Goal: Information Seeking & Learning: Learn about a topic

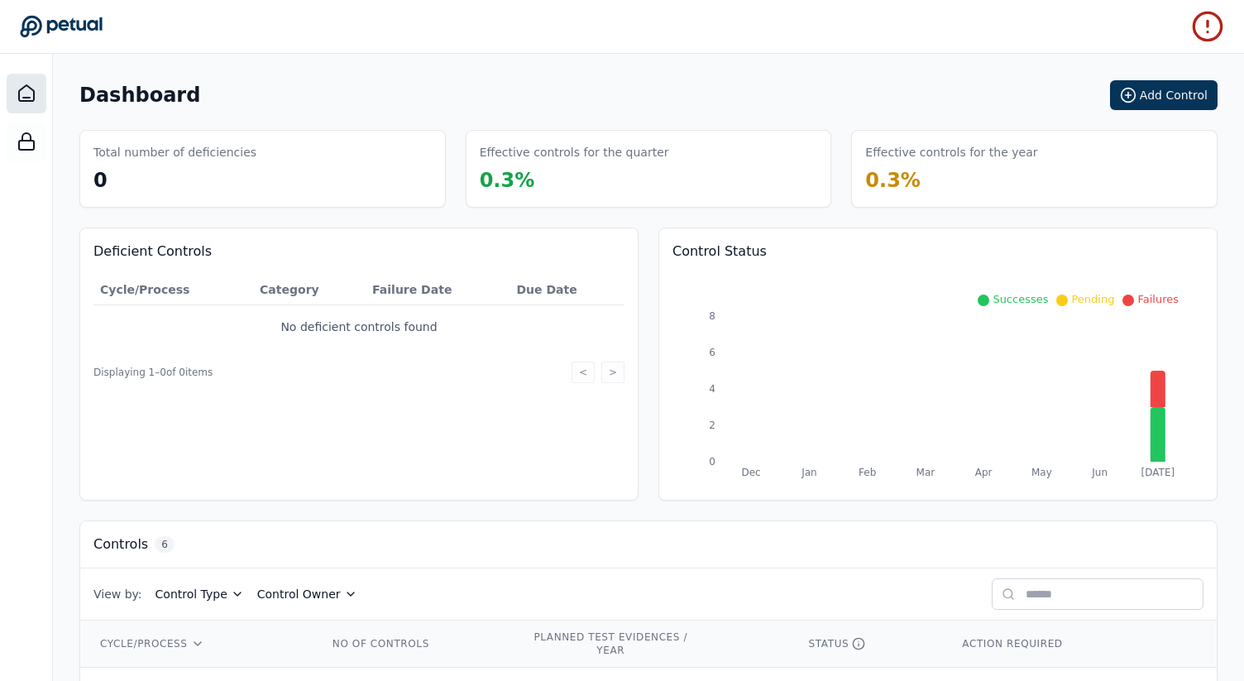
scroll to position [299, 0]
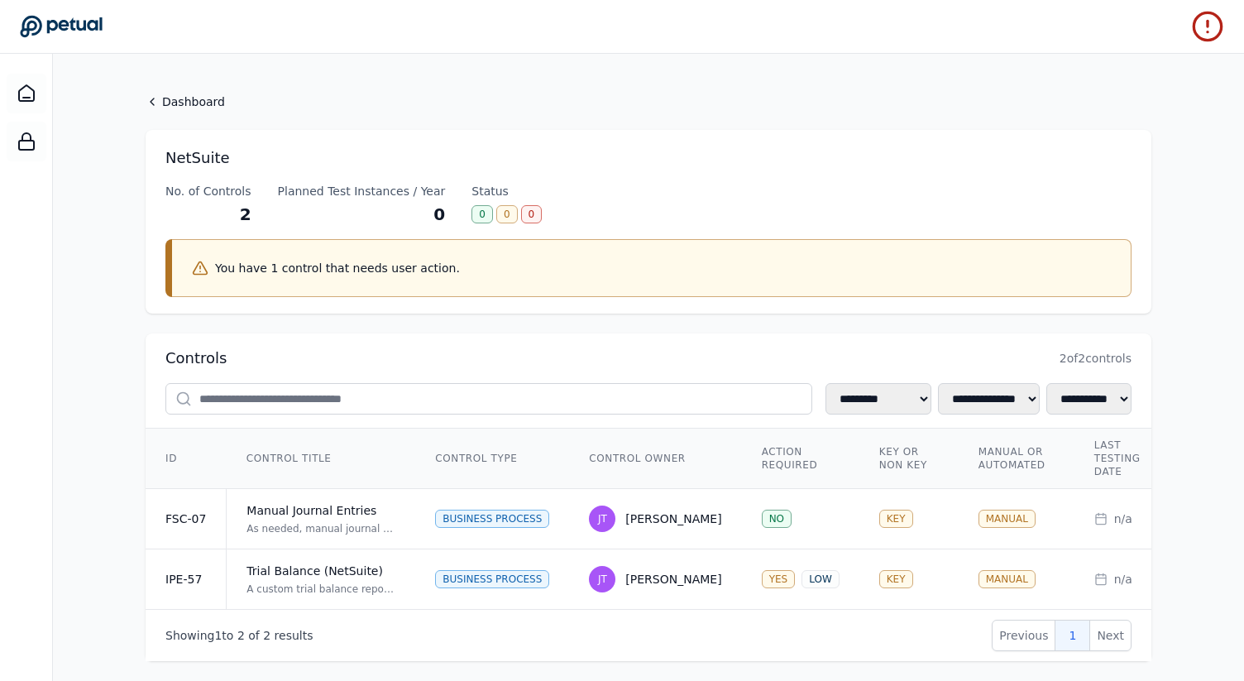
scroll to position [26, 0]
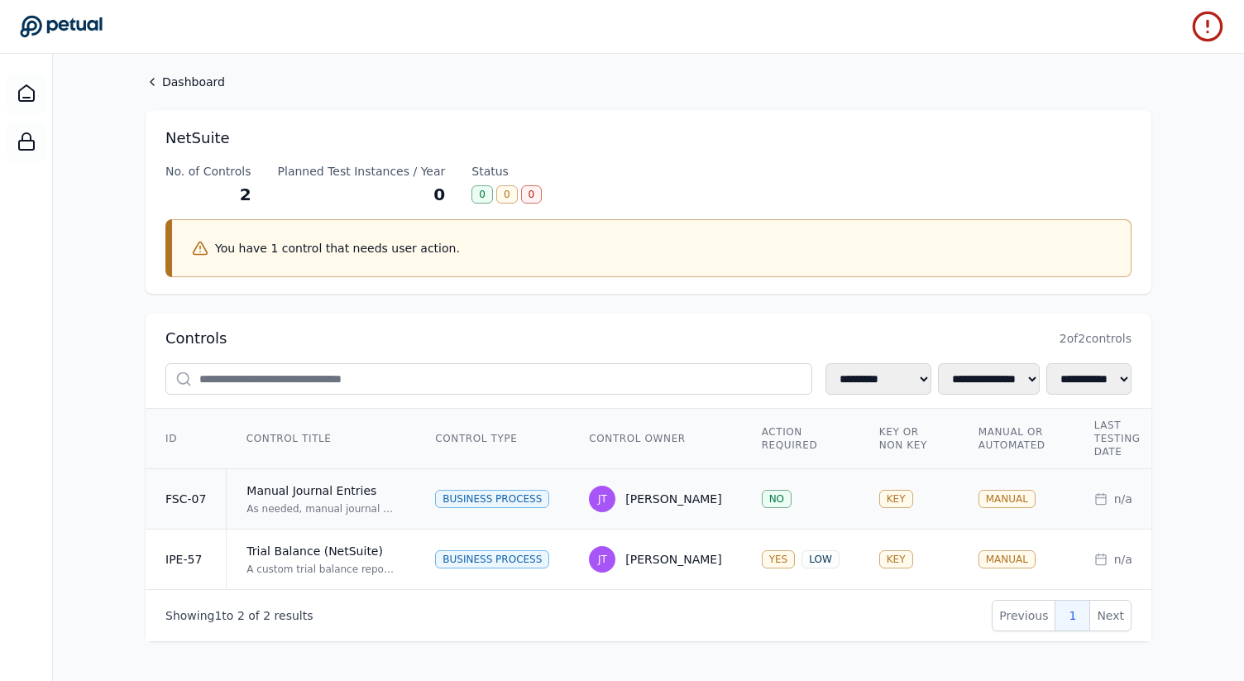
click at [384, 488] on div "Manual Journal Entries" at bounding box center [321, 490] width 149 height 17
click at [363, 502] on div "As needed, manual journal entries are prepared in NetSuite along with supportin…" at bounding box center [321, 508] width 149 height 13
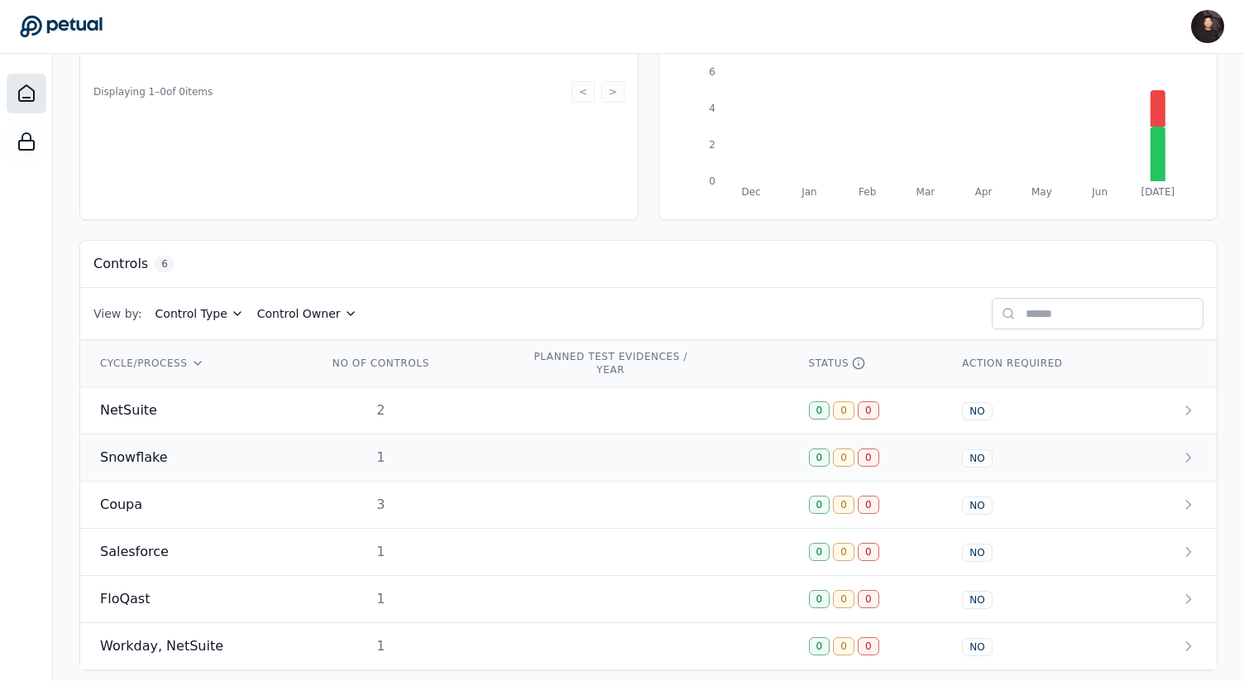
scroll to position [275, 0]
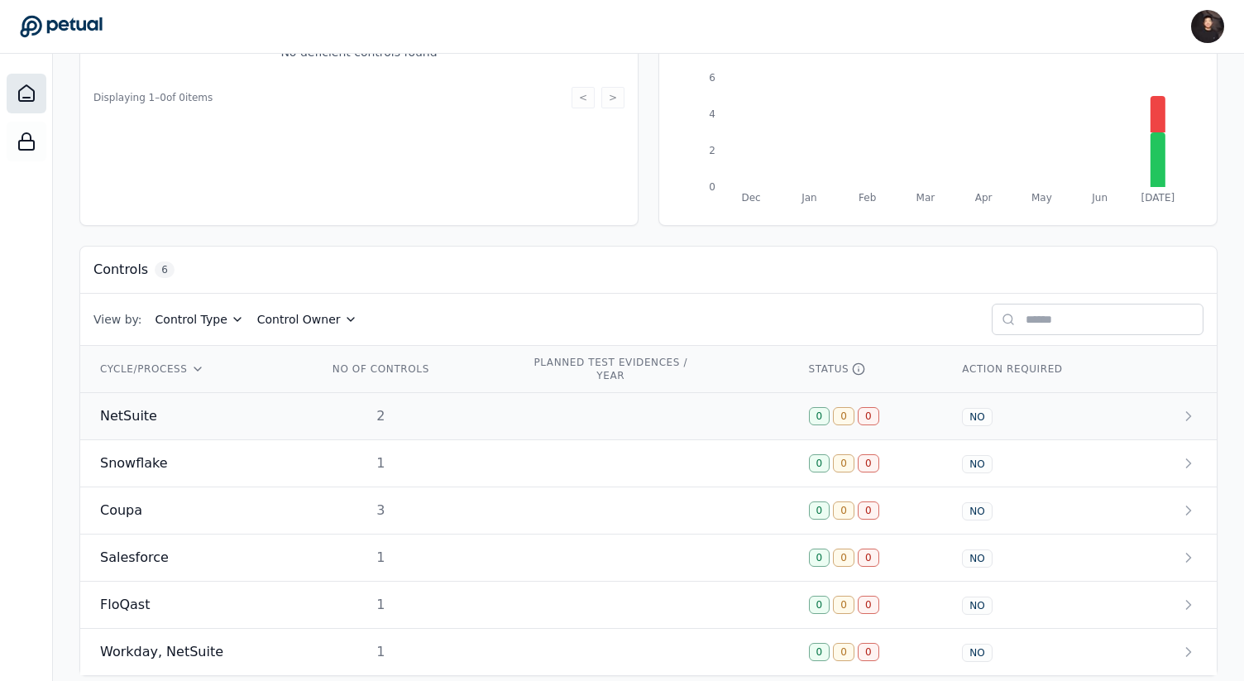
click at [132, 417] on span "NetSuite" at bounding box center [128, 416] width 57 height 20
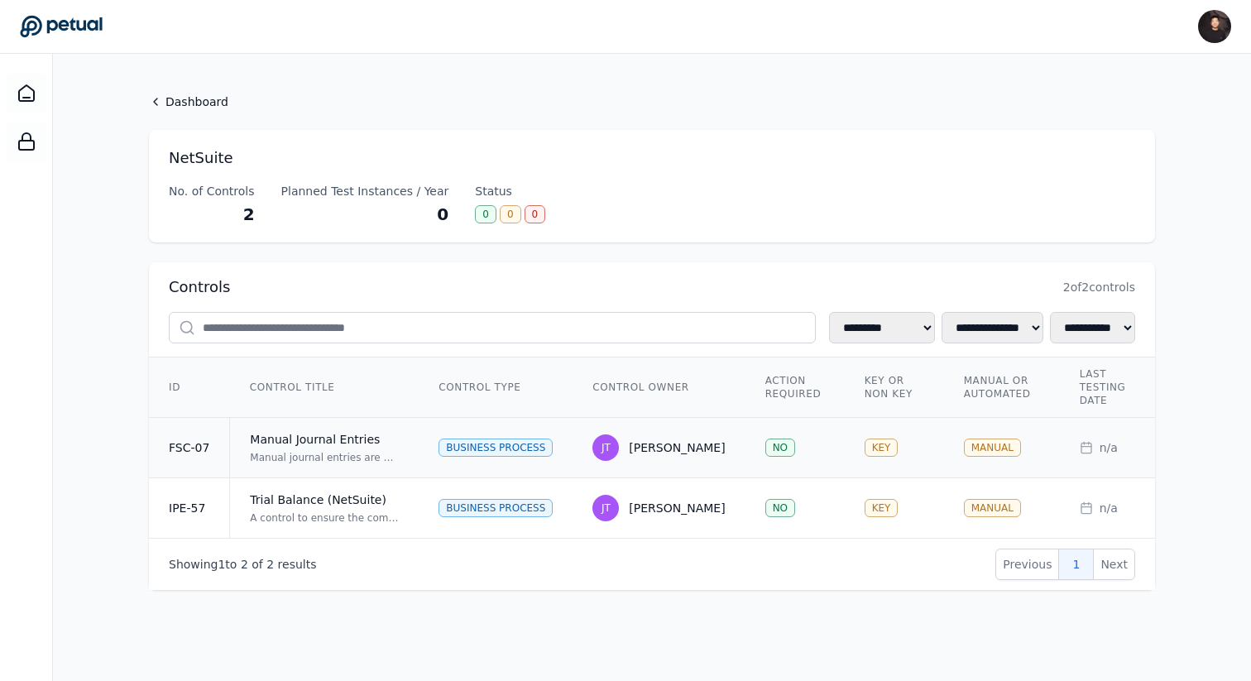
click at [310, 447] on div "Manual Journal Entries" at bounding box center [324, 439] width 149 height 17
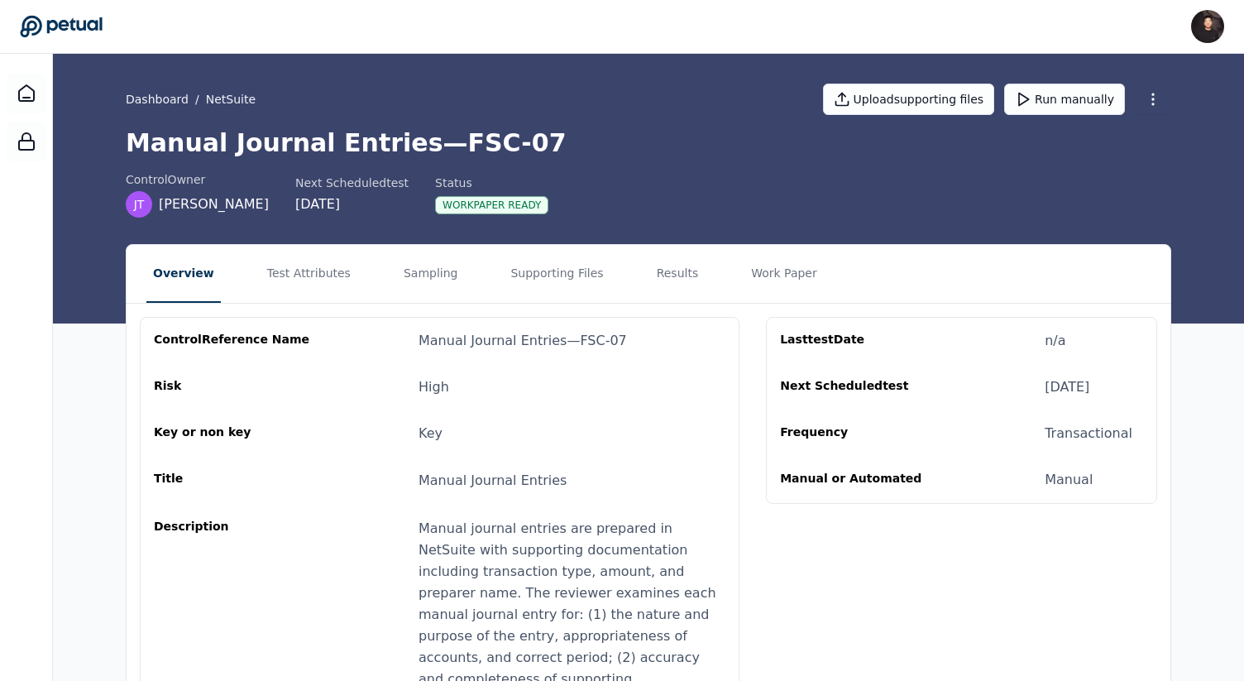
click at [628, 265] on nav "Overview Test Attributes Sampling Supporting Files Results Work Paper" at bounding box center [649, 274] width 1044 height 58
click at [587, 281] on button "Supporting Files" at bounding box center [557, 274] width 106 height 58
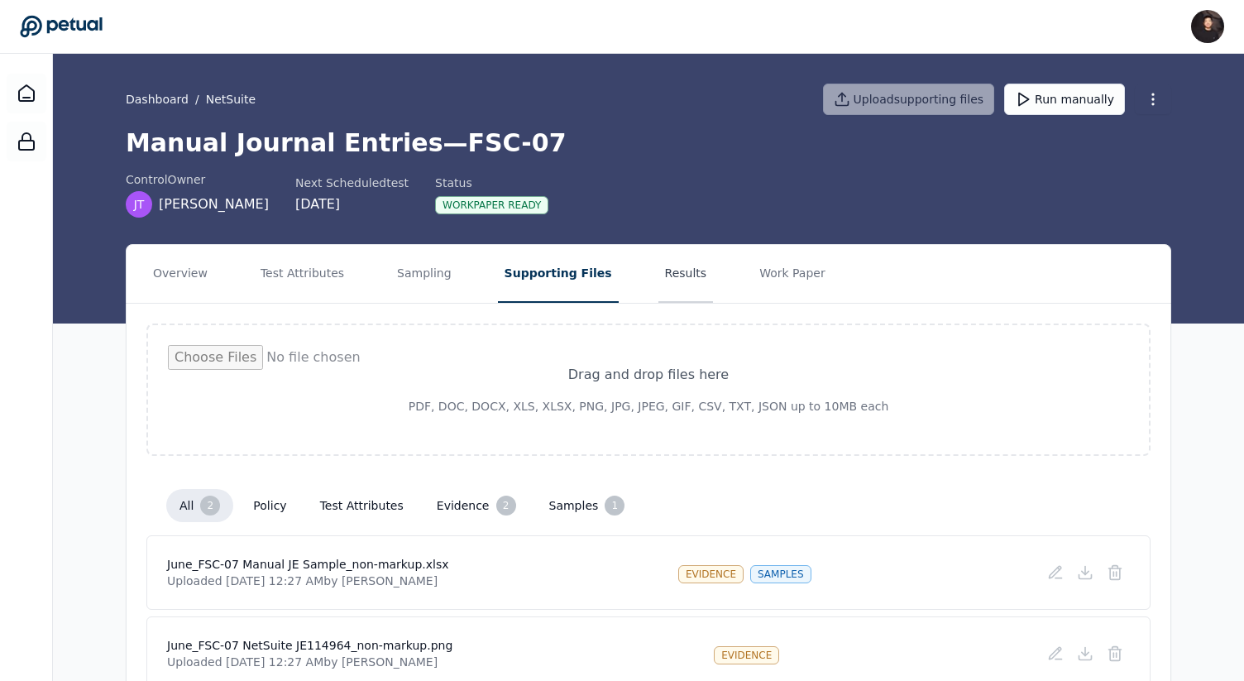
click at [661, 282] on button "Results" at bounding box center [686, 274] width 55 height 58
